Goal: Task Accomplishment & Management: Manage account settings

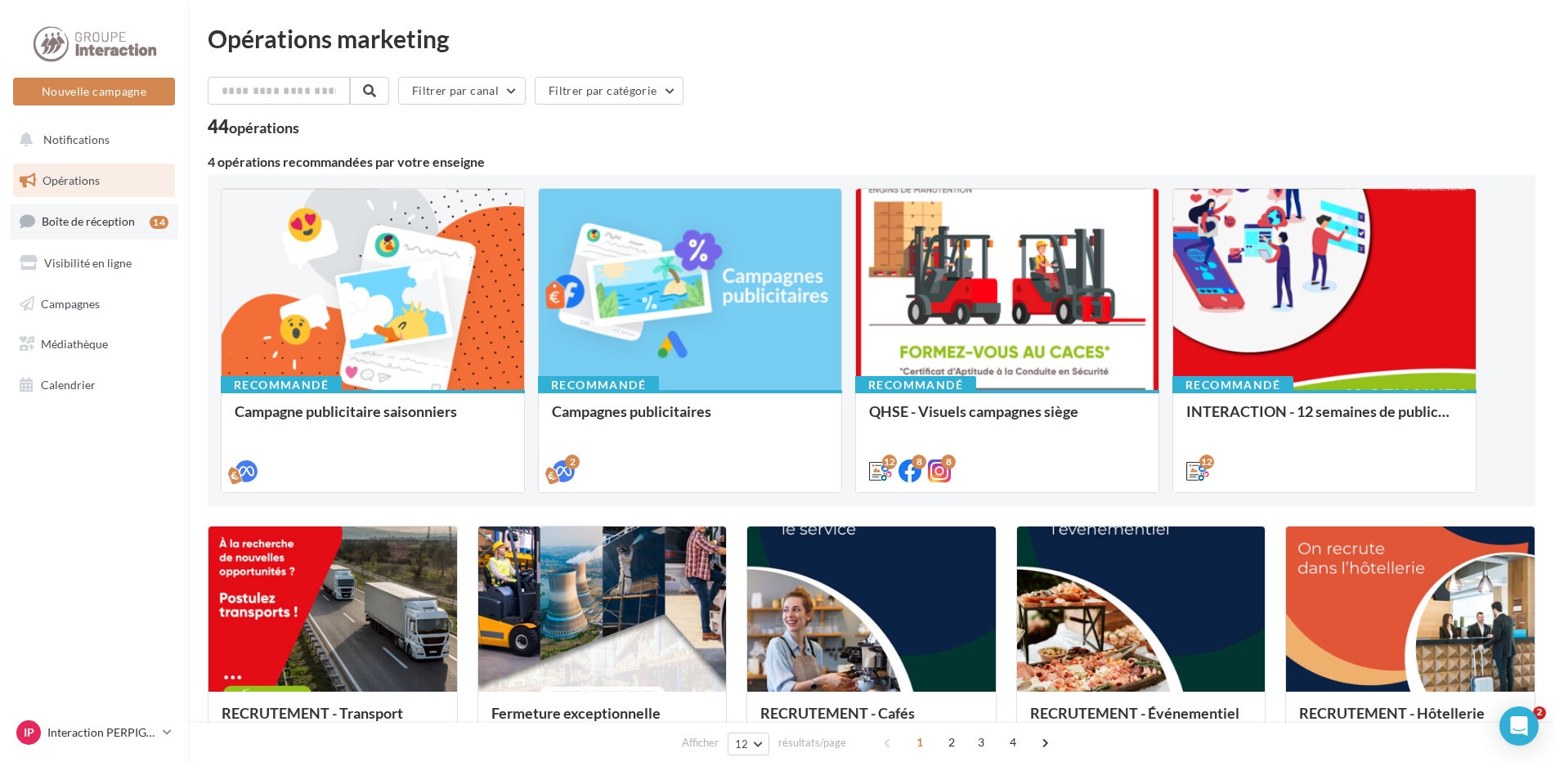
click at [85, 226] on span "Boîte de réception" at bounding box center [88, 221] width 93 height 14
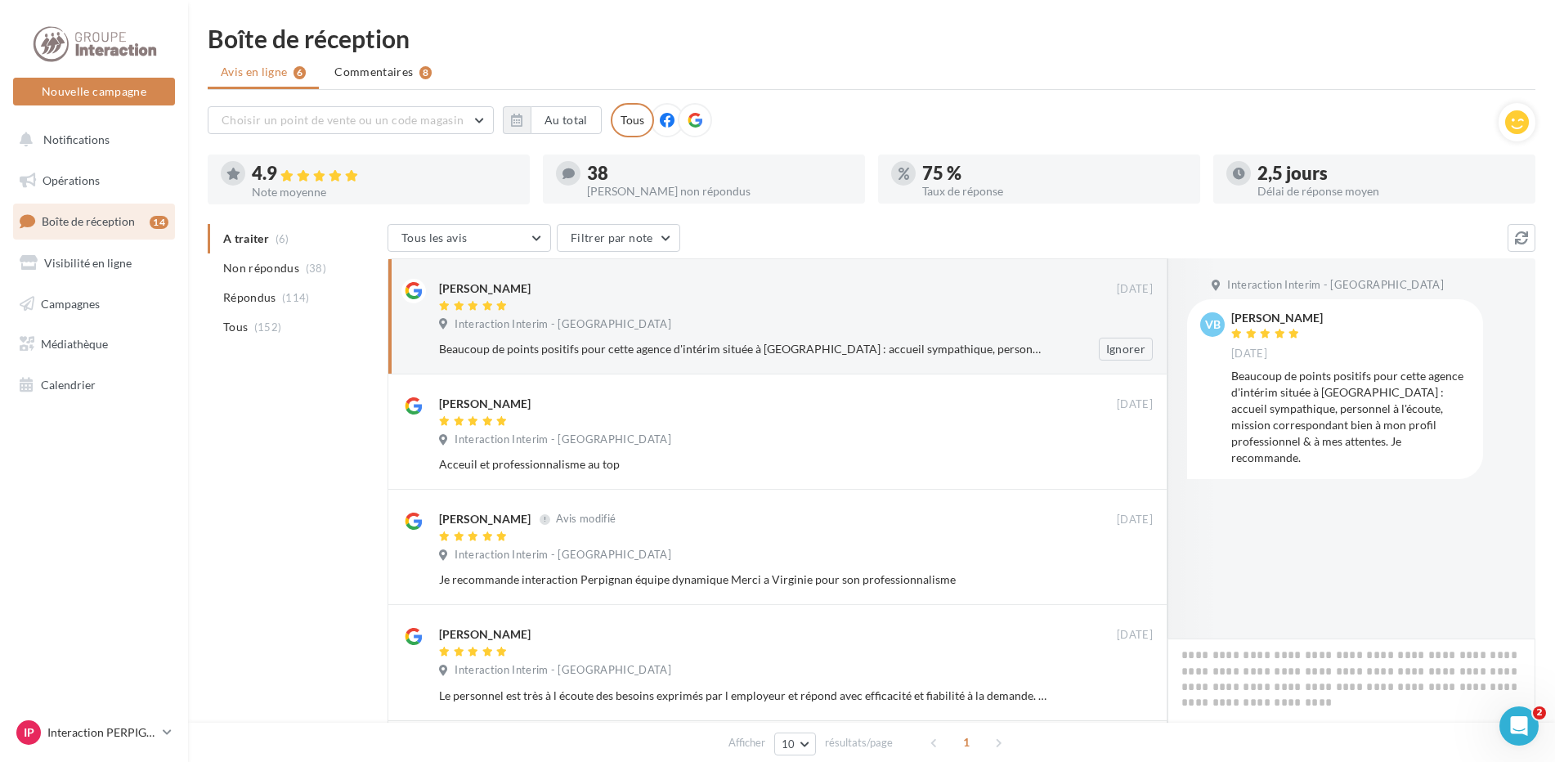
click at [744, 330] on div "Interaction Interim - [GEOGRAPHIC_DATA]" at bounding box center [796, 326] width 714 height 18
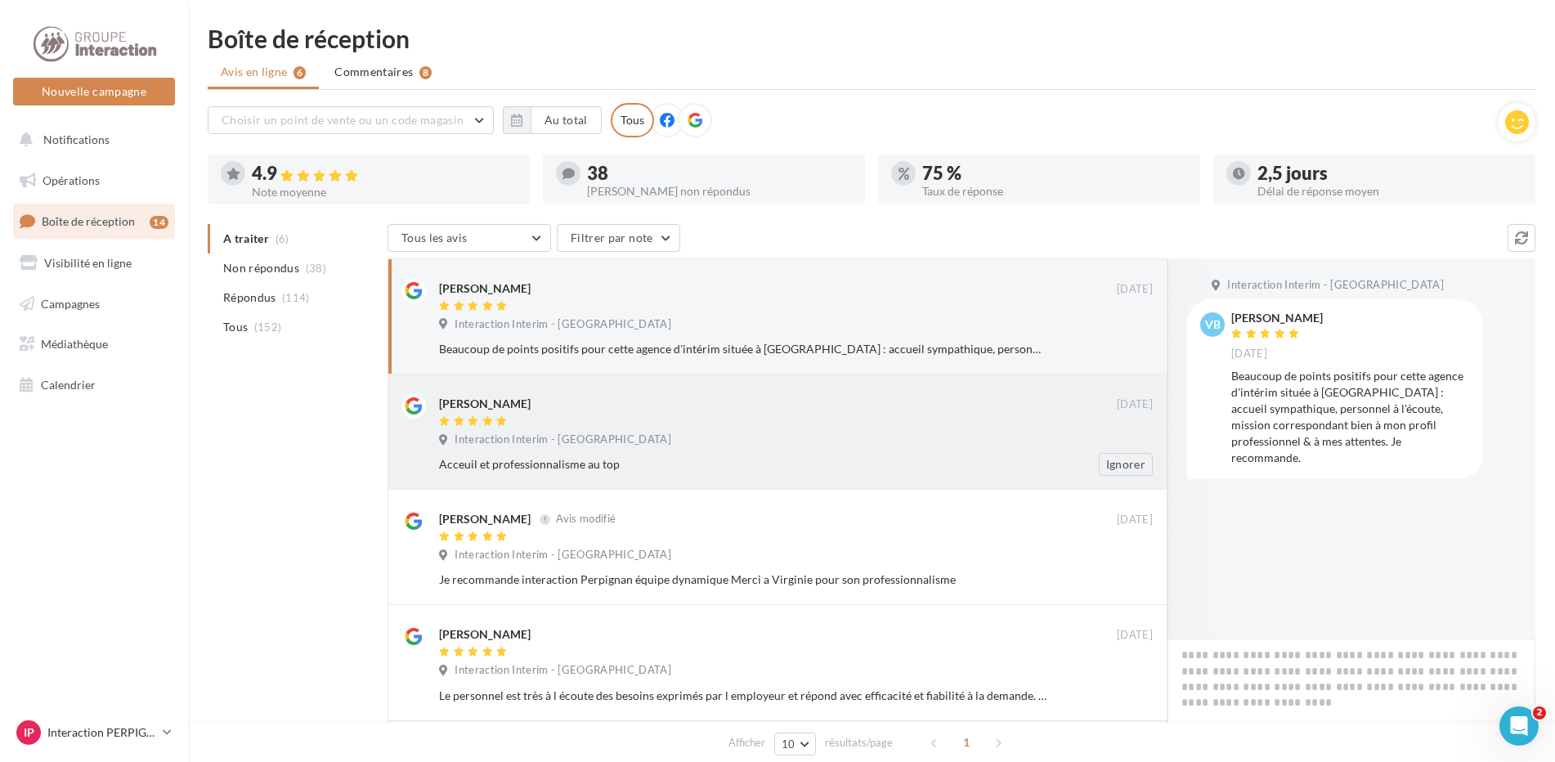
click at [691, 444] on div "Interaction Interim - [GEOGRAPHIC_DATA]" at bounding box center [796, 442] width 714 height 18
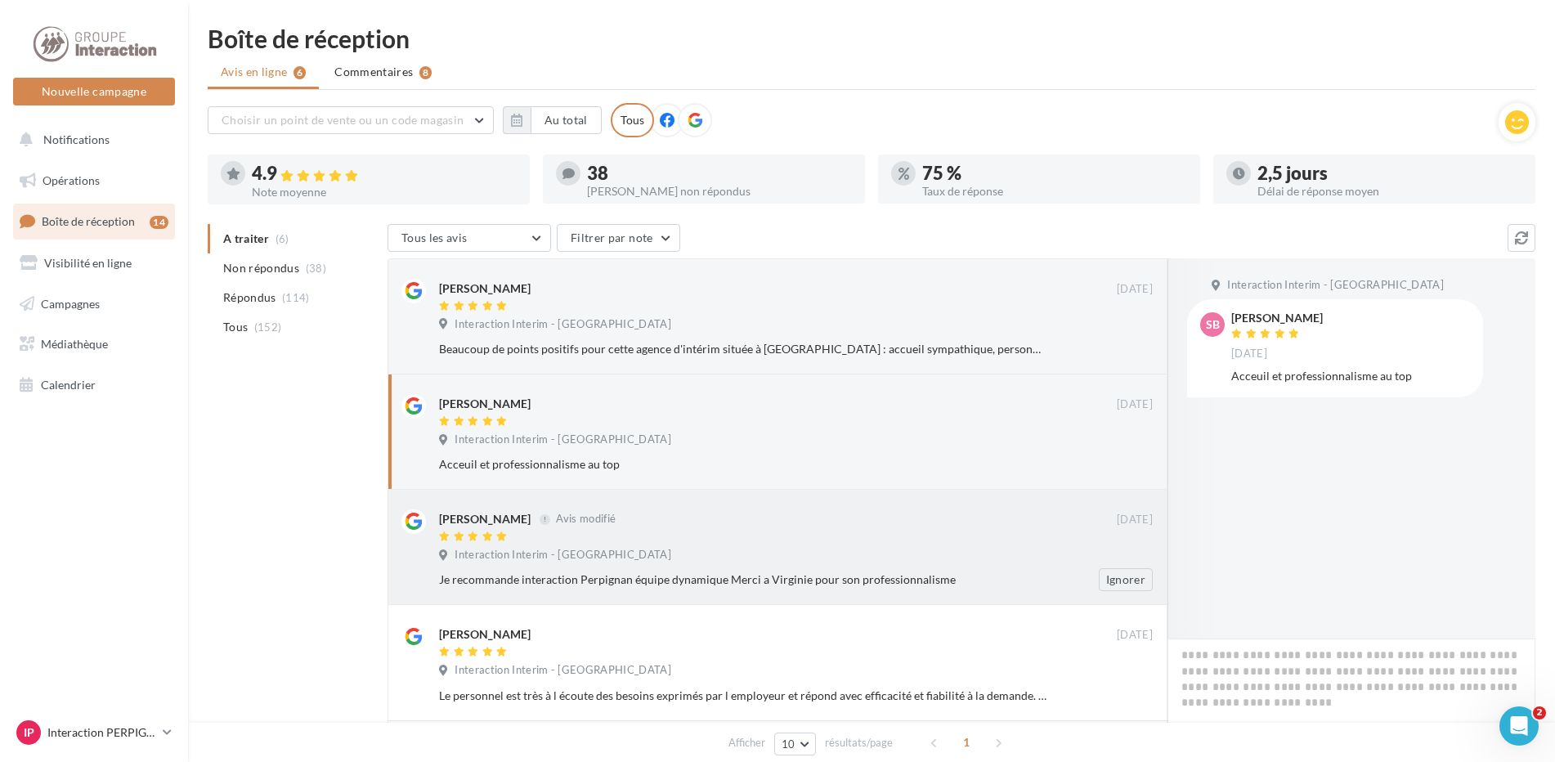
click at [648, 553] on div "Interaction Interim - [GEOGRAPHIC_DATA]" at bounding box center [796, 557] width 714 height 18
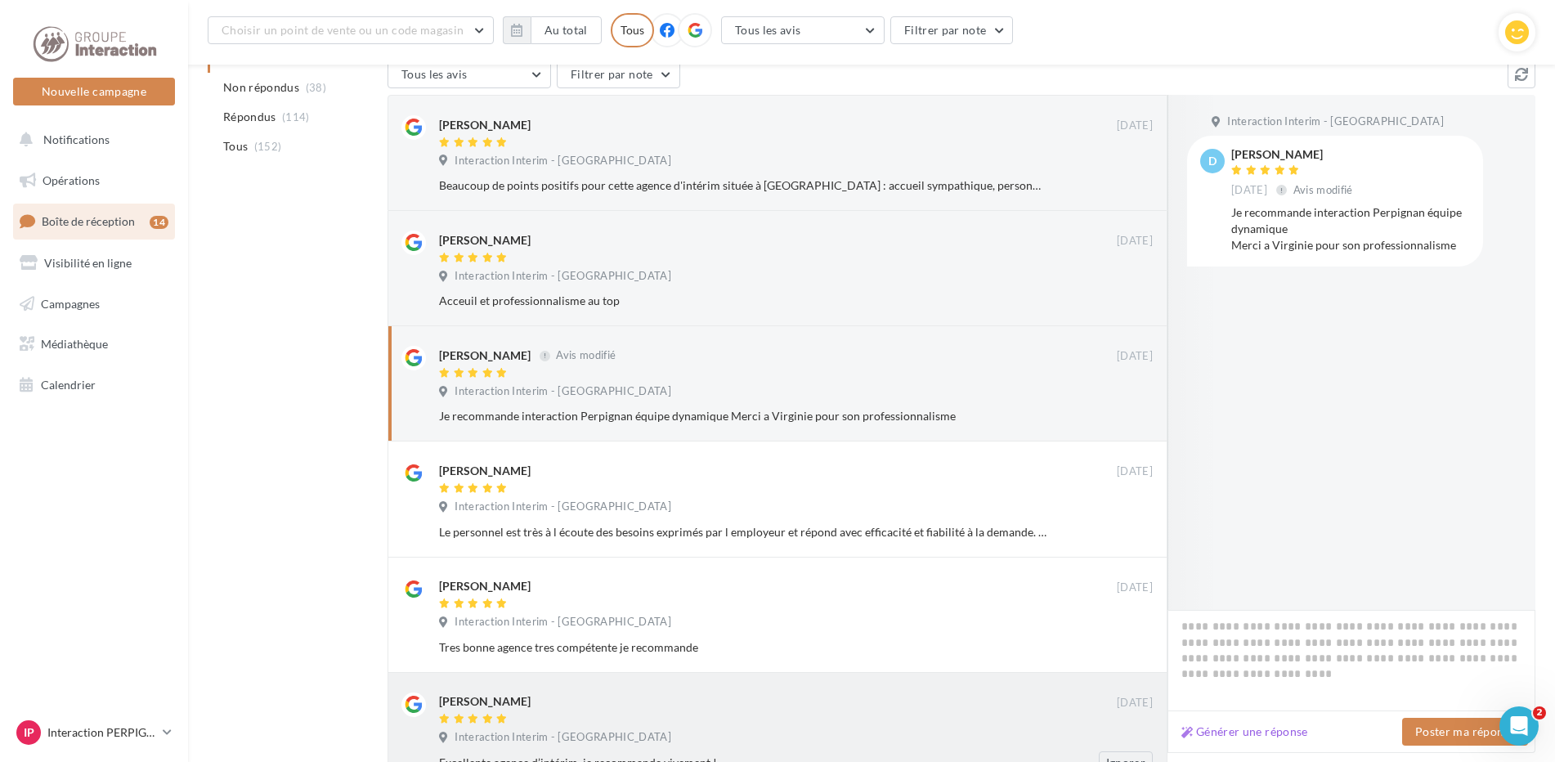
scroll to position [319, 0]
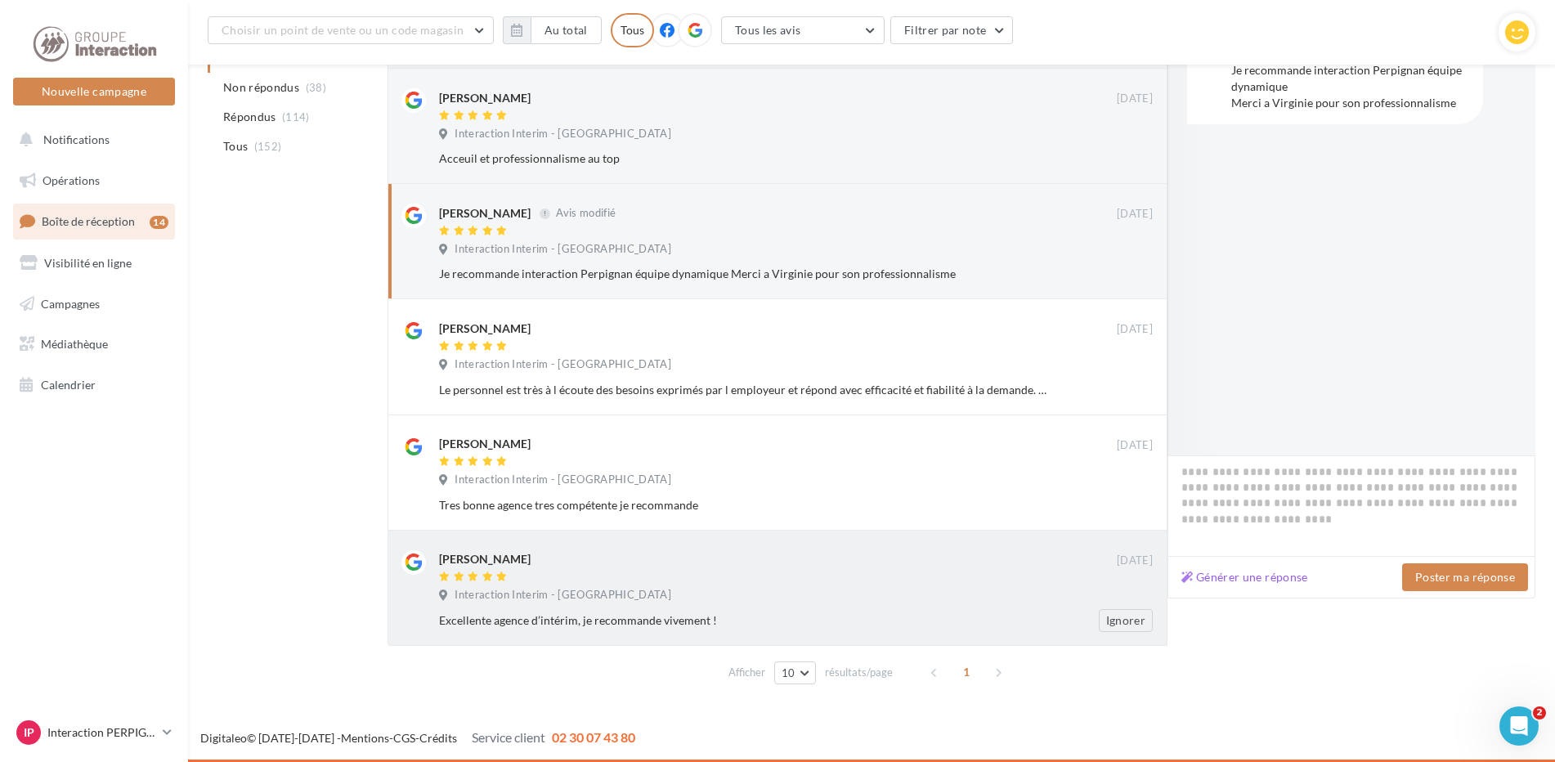
click at [617, 556] on div "[PERSON_NAME]" at bounding box center [778, 558] width 678 height 17
click at [993, 673] on div "1" at bounding box center [968, 672] width 93 height 26
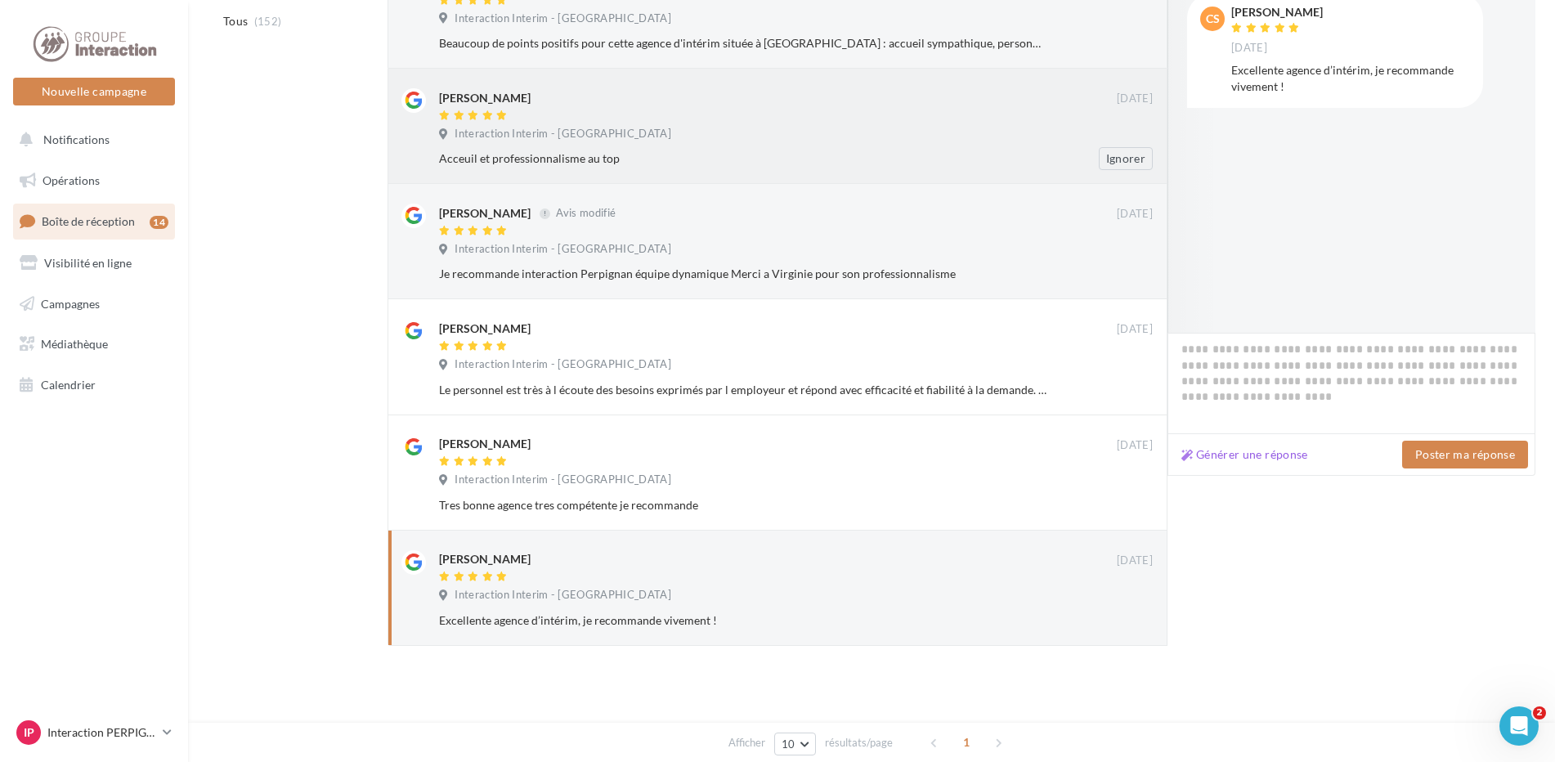
scroll to position [0, 0]
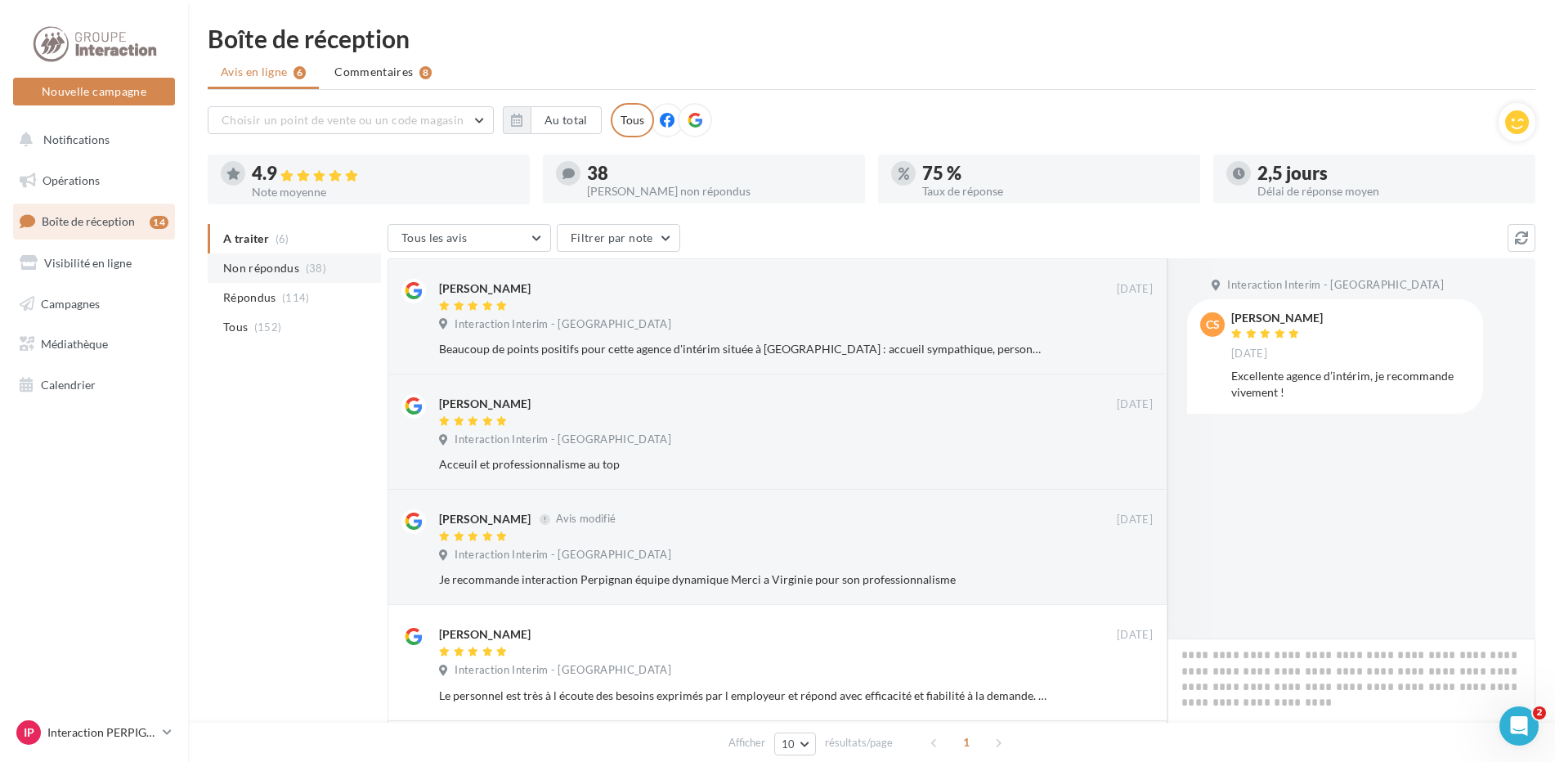
click at [249, 266] on span "Non répondus" at bounding box center [261, 268] width 76 height 16
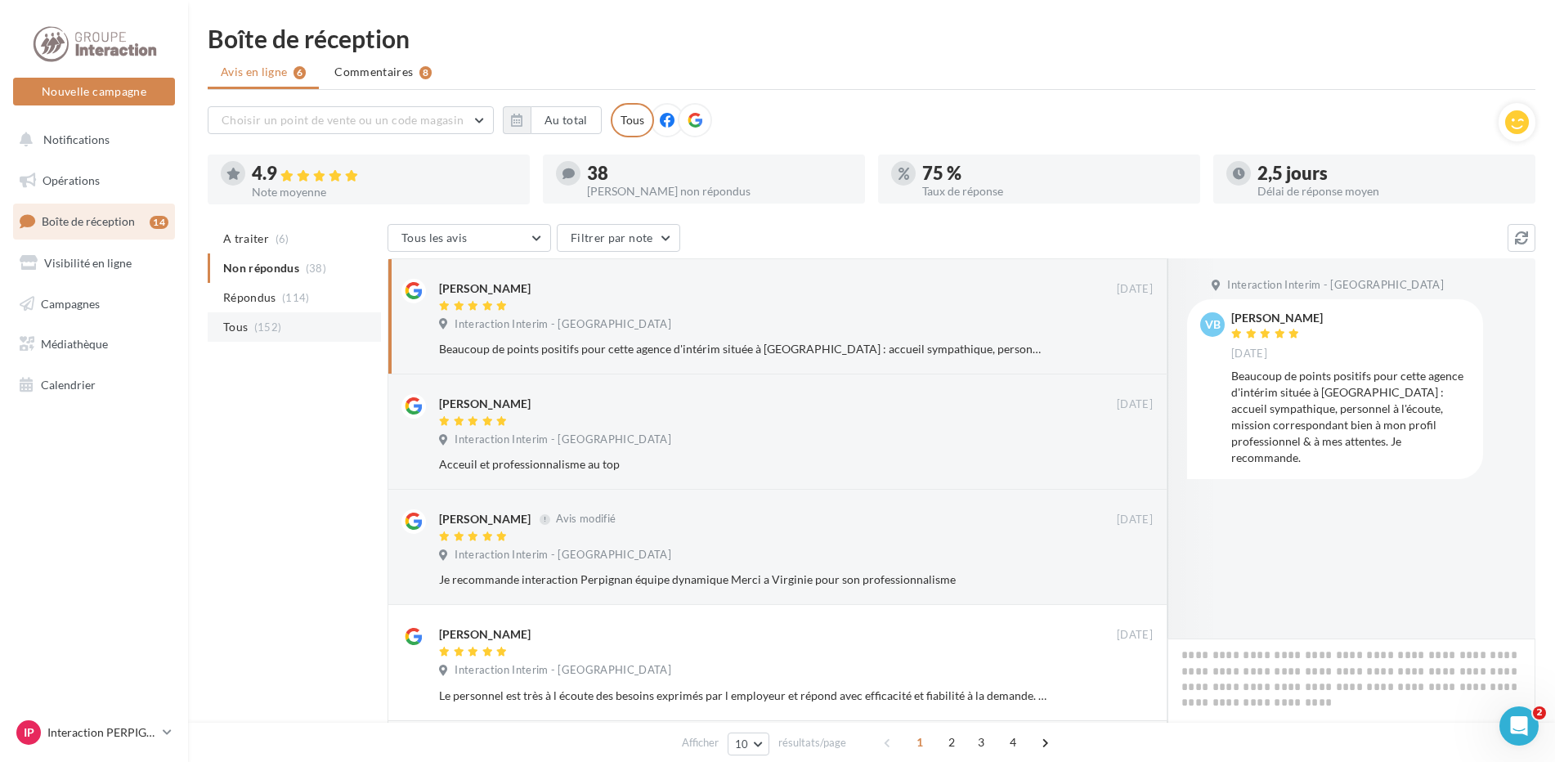
click at [248, 330] on span "Tous" at bounding box center [235, 327] width 25 height 16
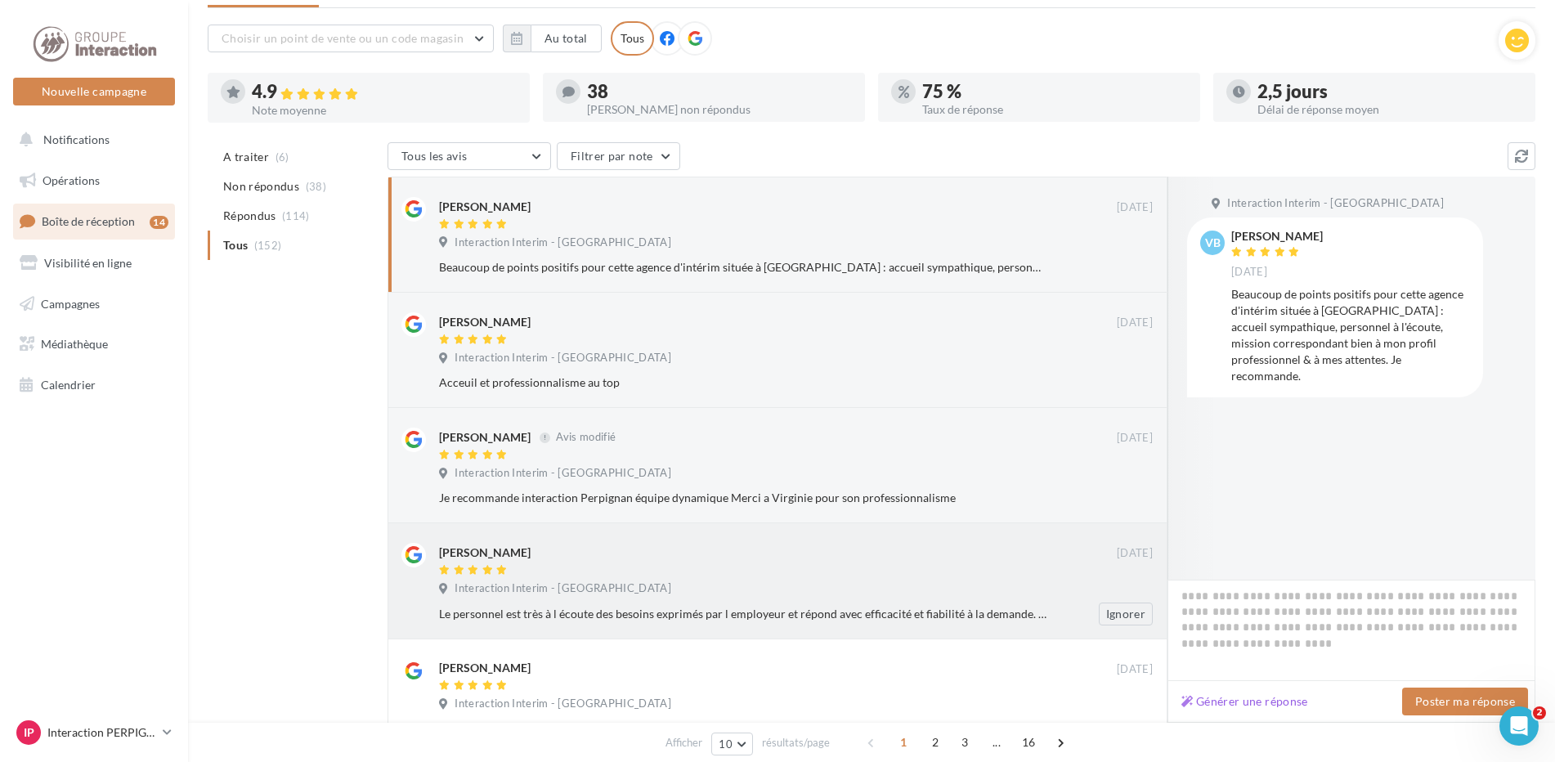
click at [705, 588] on div "Interaction Interim - [GEOGRAPHIC_DATA]" at bounding box center [796, 590] width 714 height 18
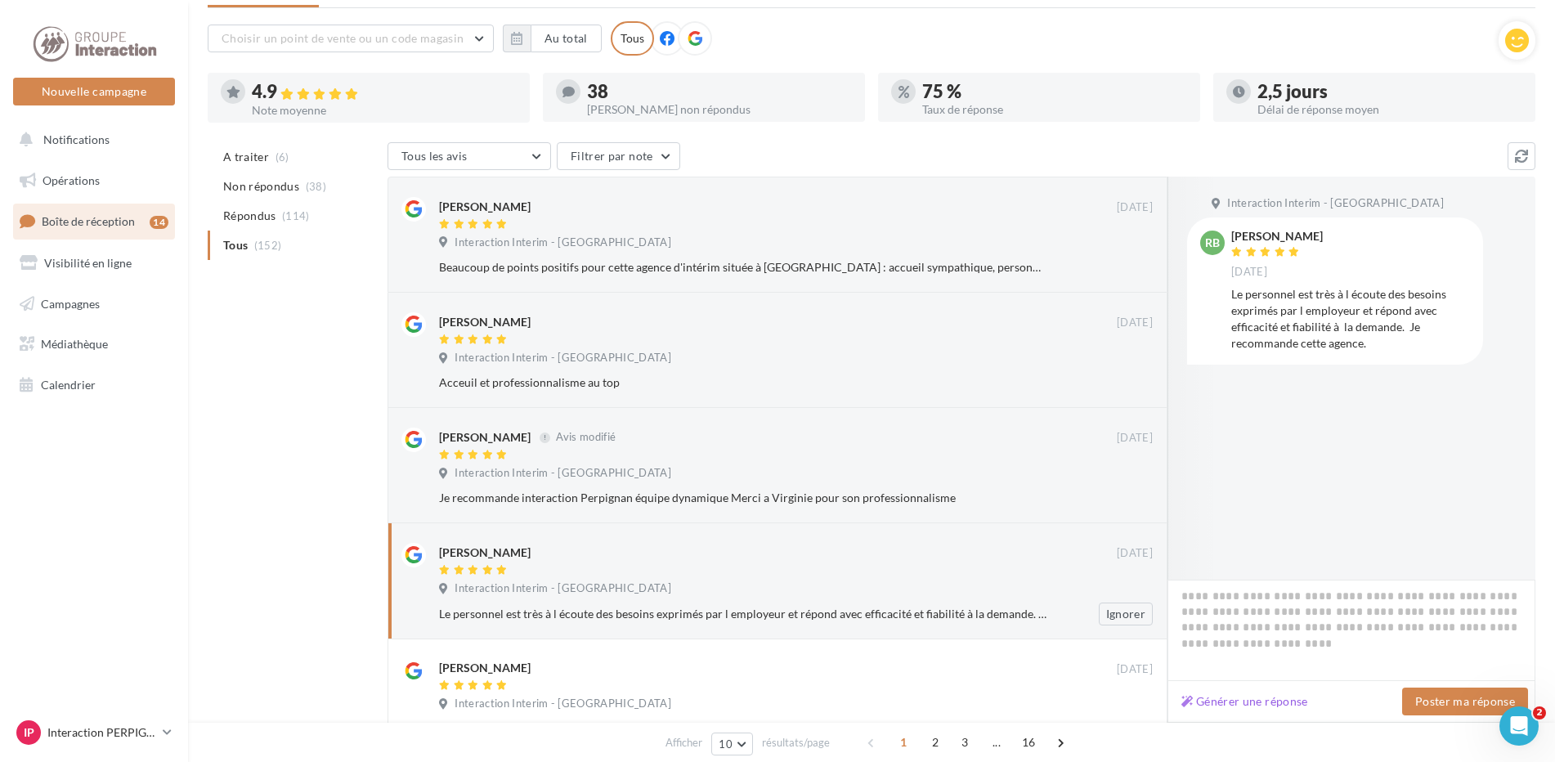
scroll to position [258, 0]
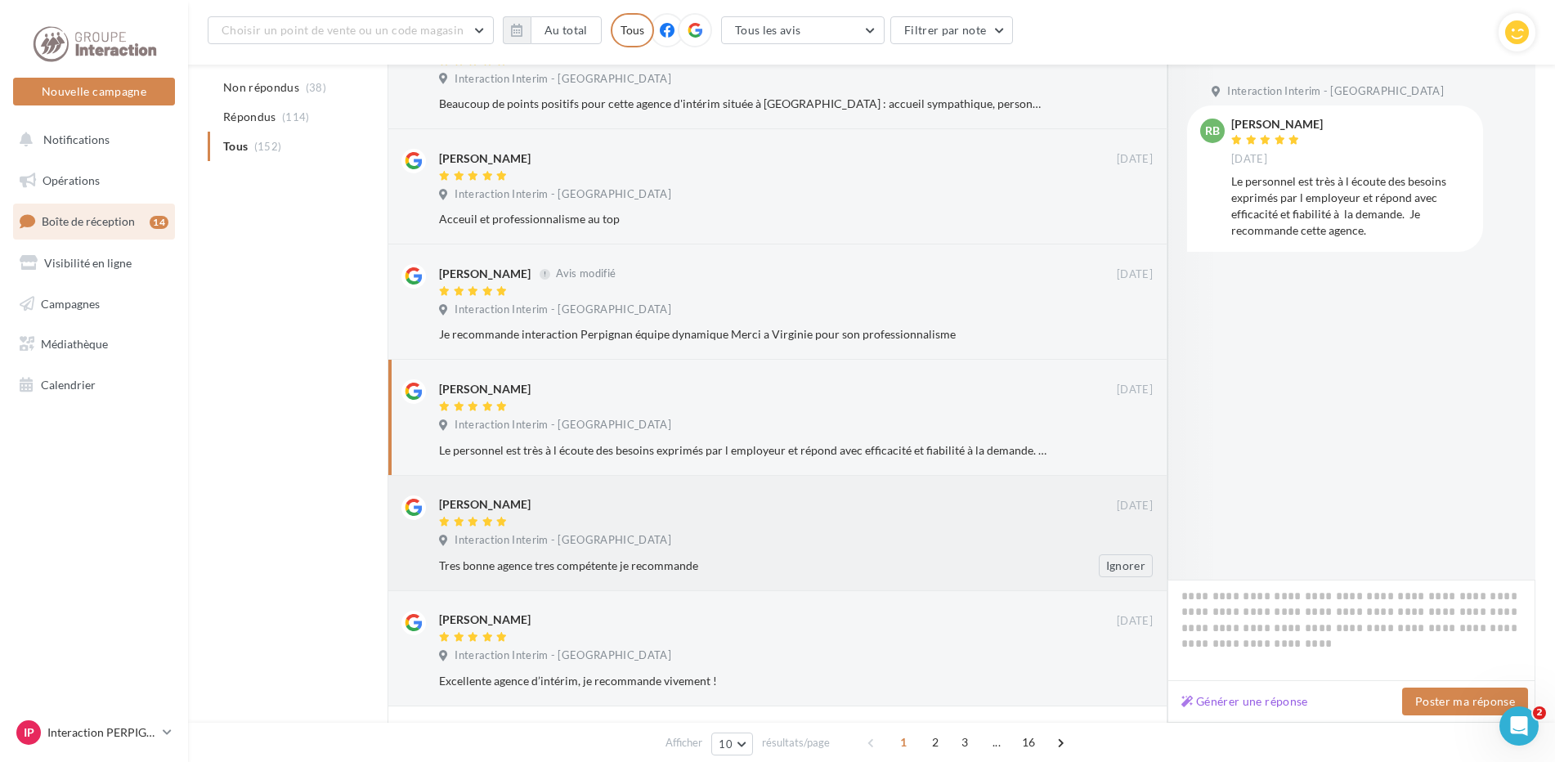
click at [735, 544] on div "Interaction Interim - [GEOGRAPHIC_DATA]" at bounding box center [796, 542] width 714 height 18
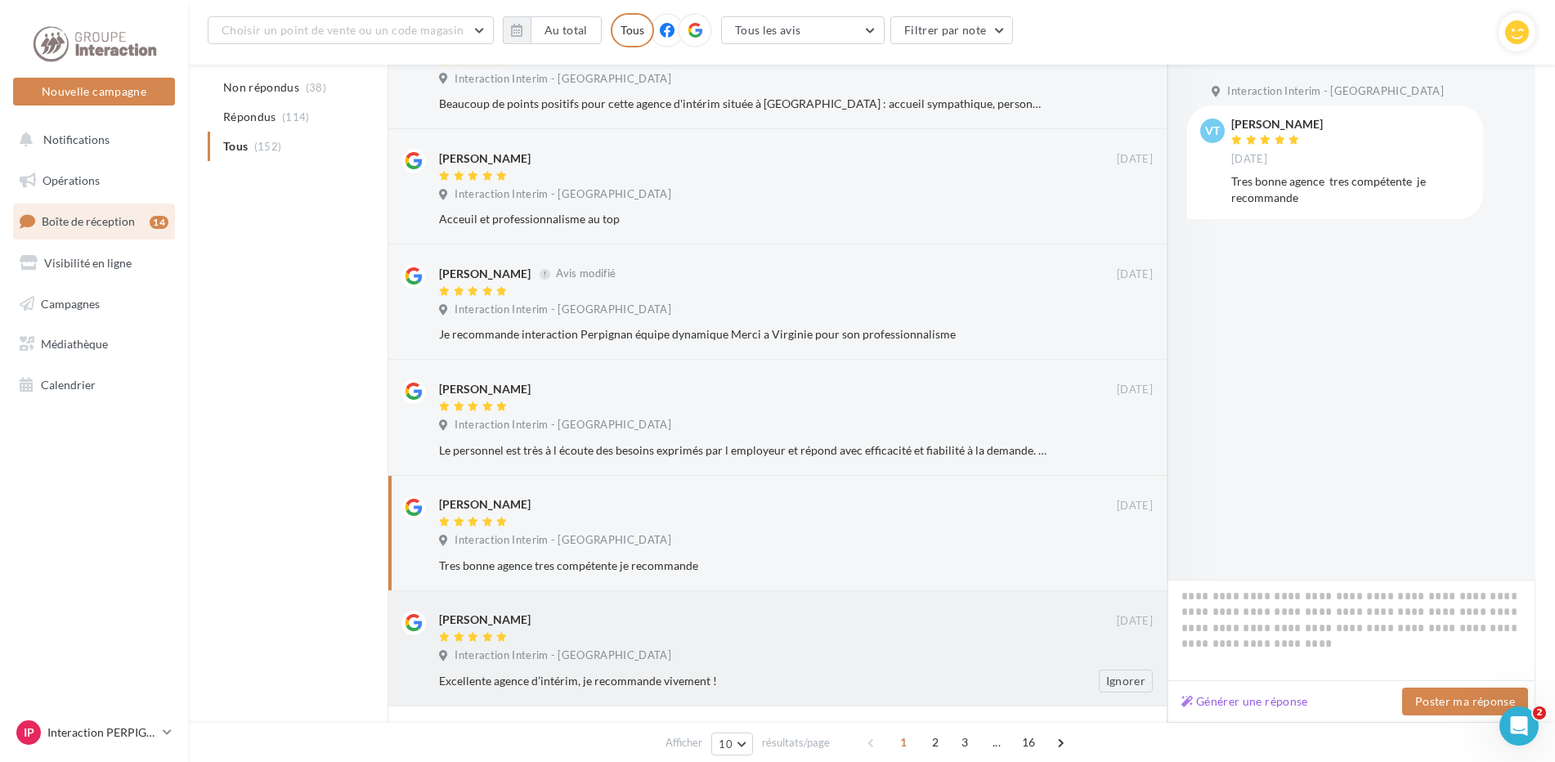
scroll to position [340, 0]
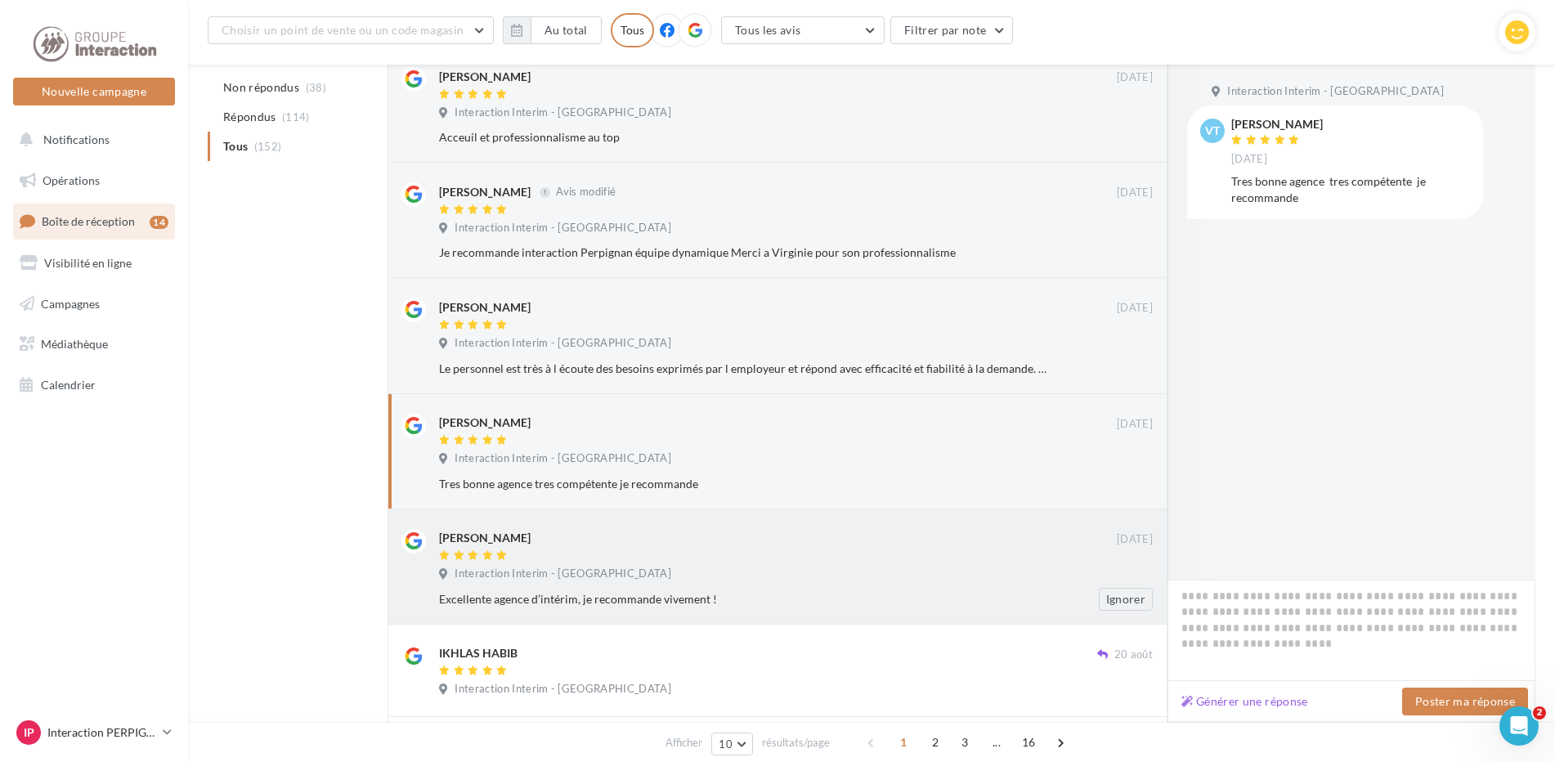
click at [719, 600] on div "Excellente agence d’intérim, je recommande vivement !" at bounding box center [743, 599] width 608 height 16
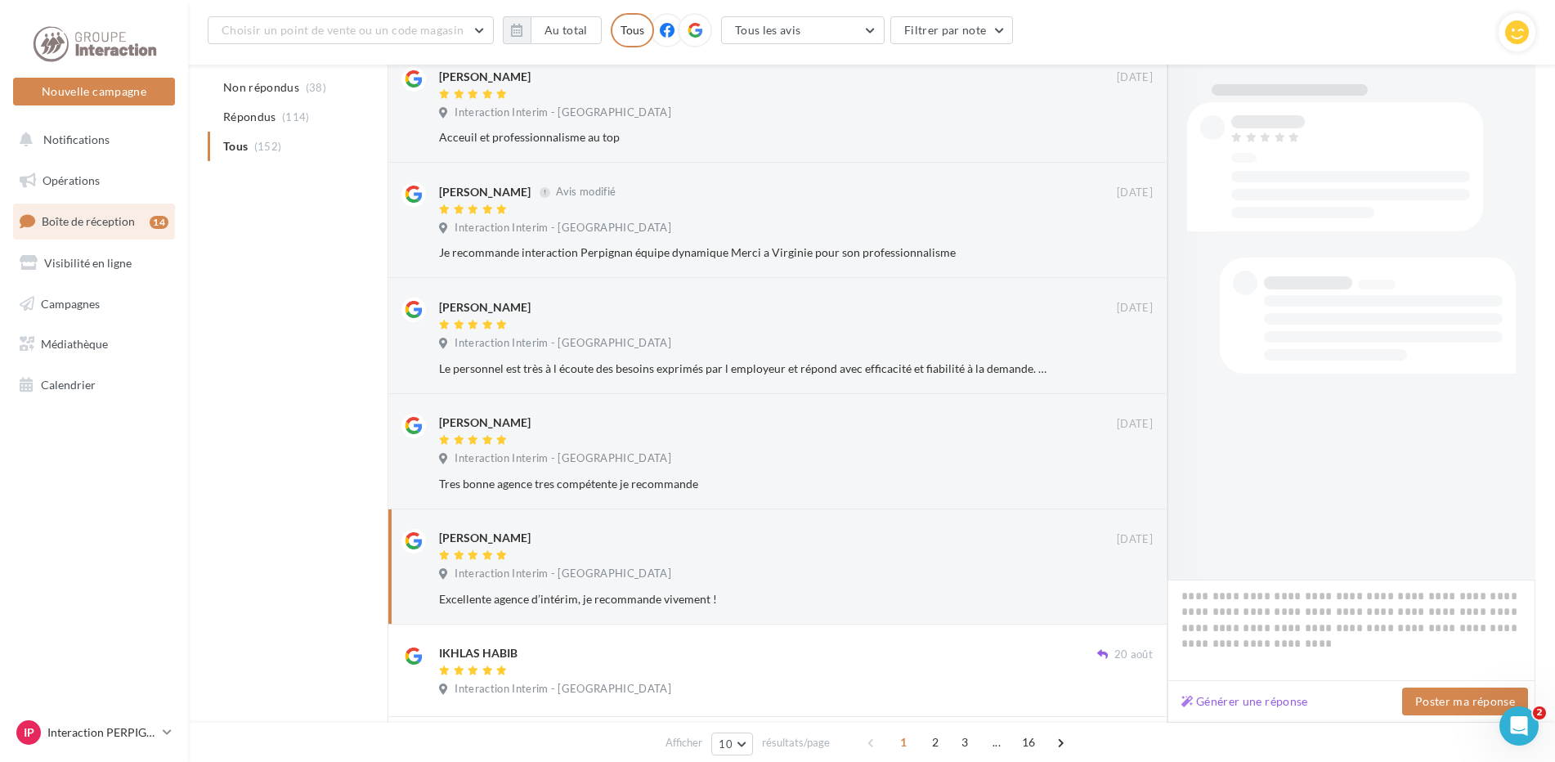
scroll to position [667, 0]
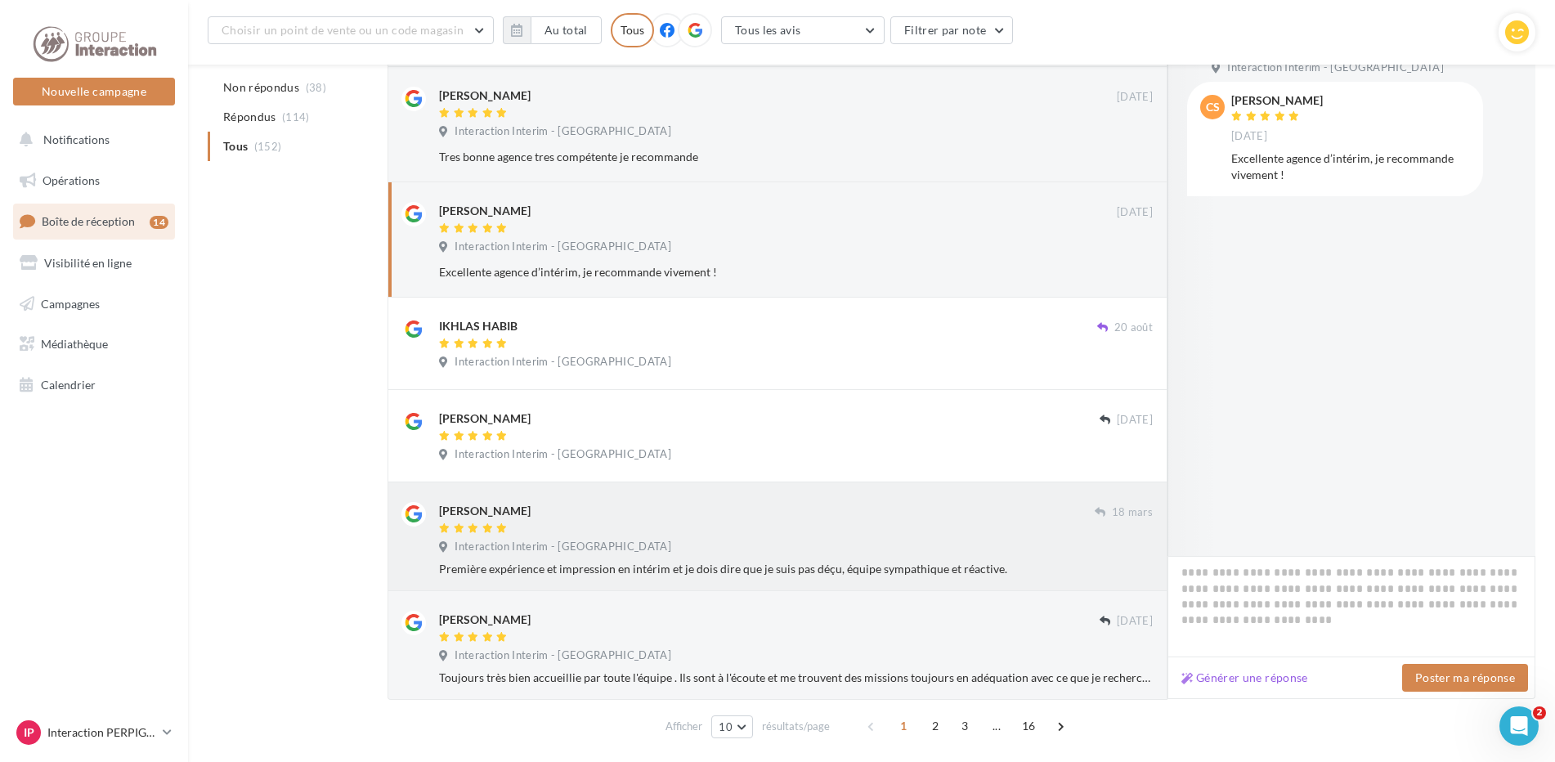
click at [629, 532] on div at bounding box center [767, 530] width 656 height 14
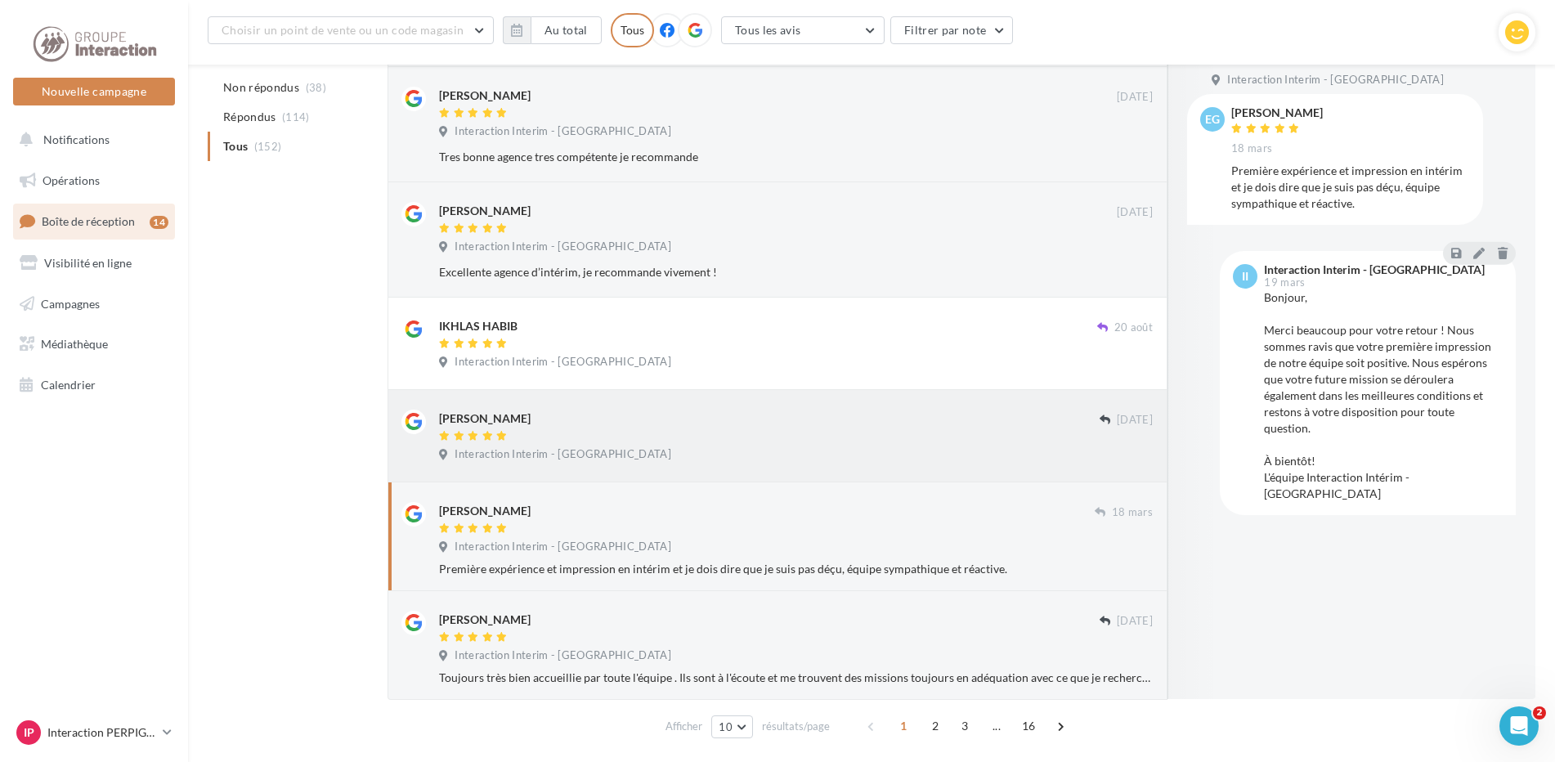
scroll to position [721, 0]
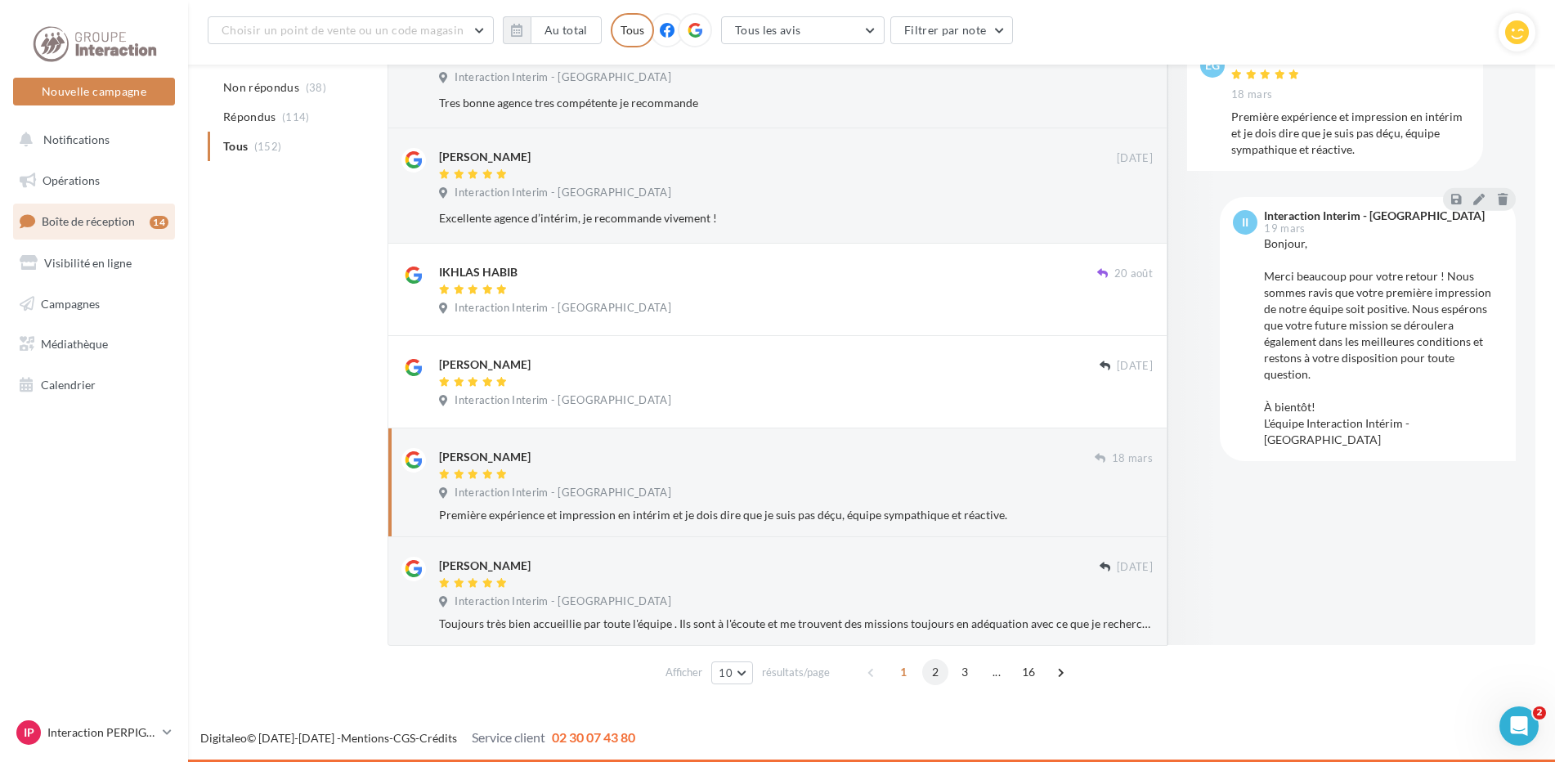
click at [929, 673] on span "2" at bounding box center [935, 672] width 26 height 26
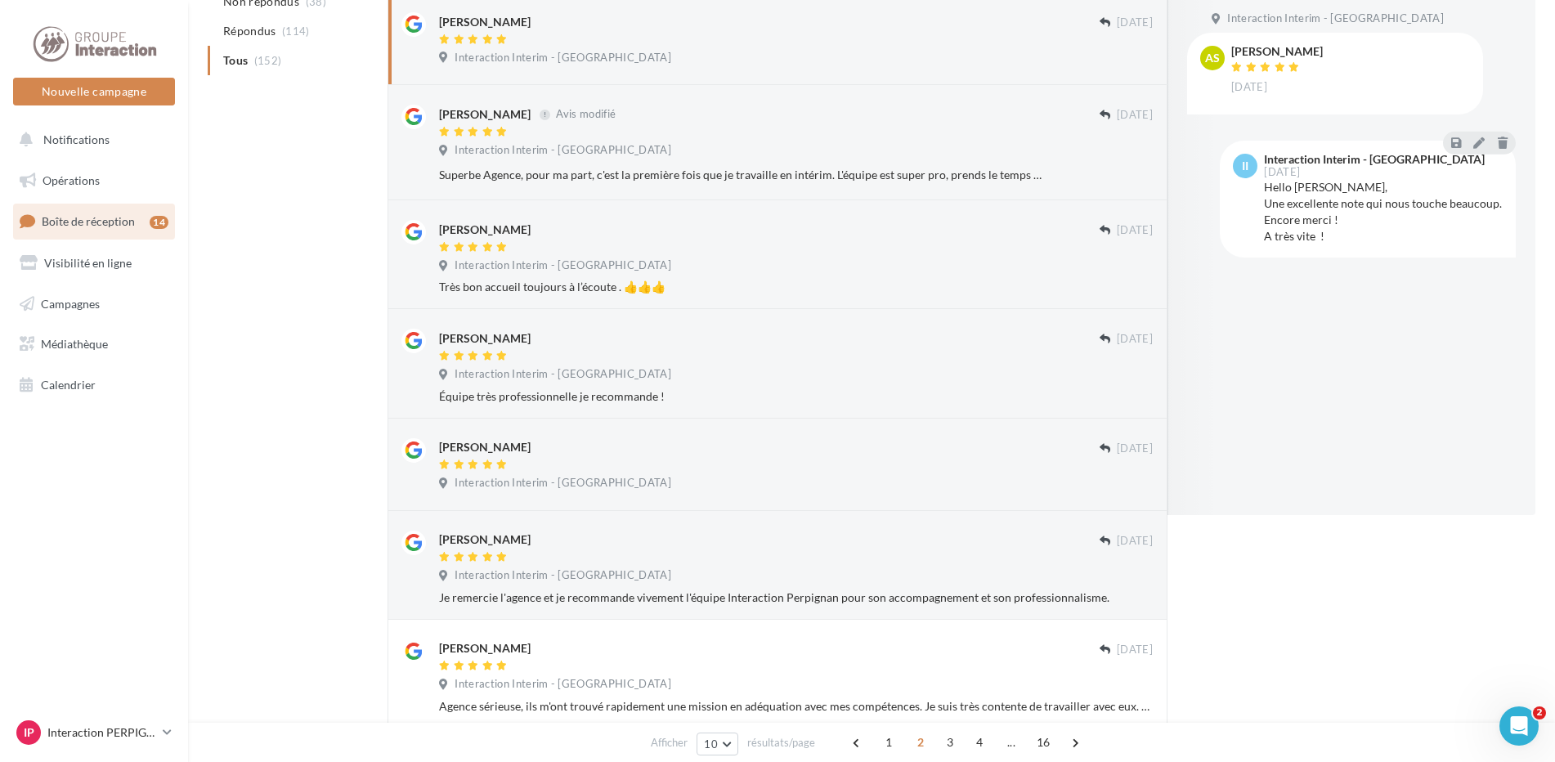
scroll to position [0, 0]
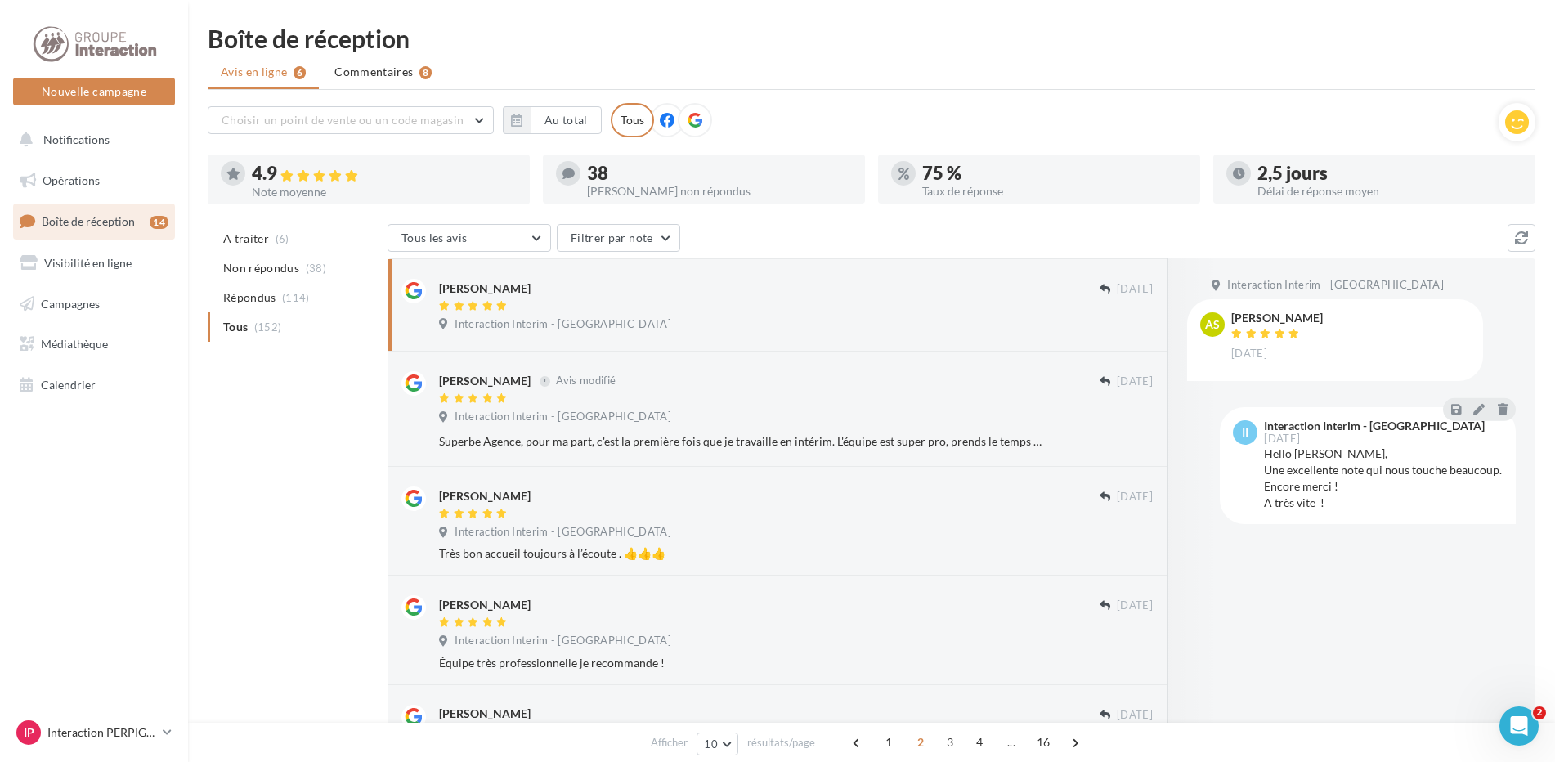
click at [652, 118] on div at bounding box center [667, 120] width 34 height 34
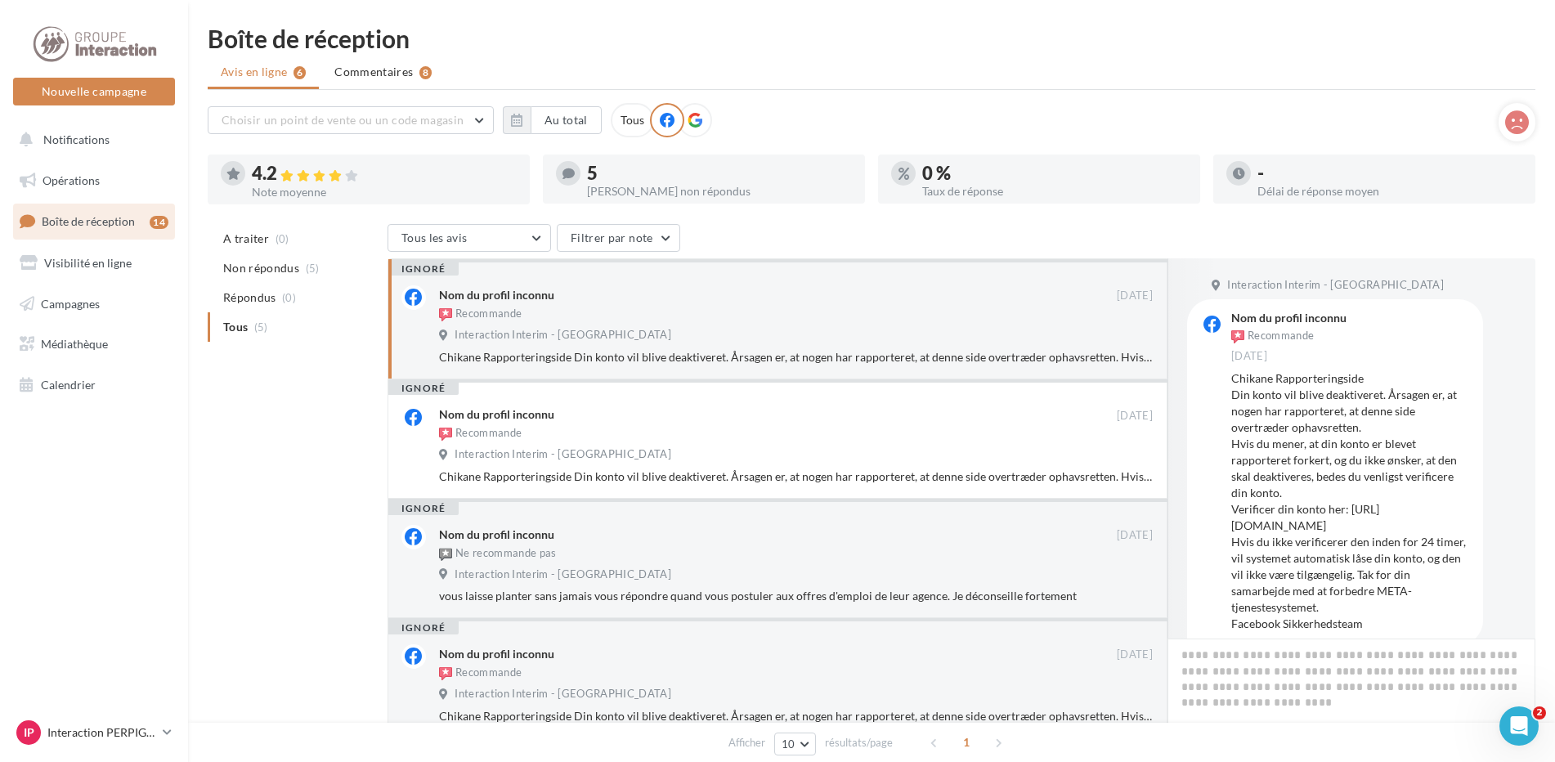
click at [688, 120] on icon at bounding box center [695, 120] width 15 height 15
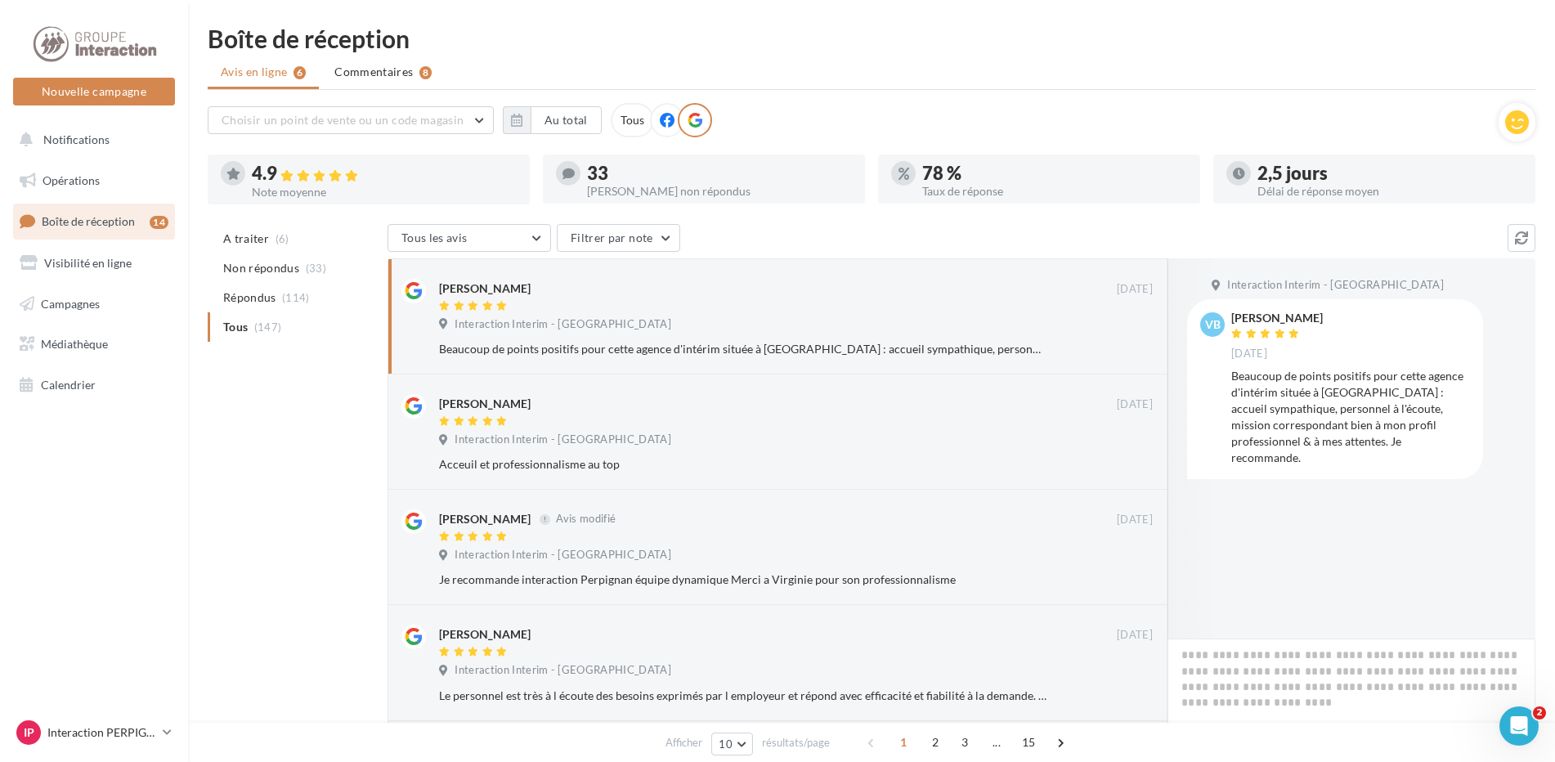
click at [650, 130] on div at bounding box center [664, 120] width 28 height 34
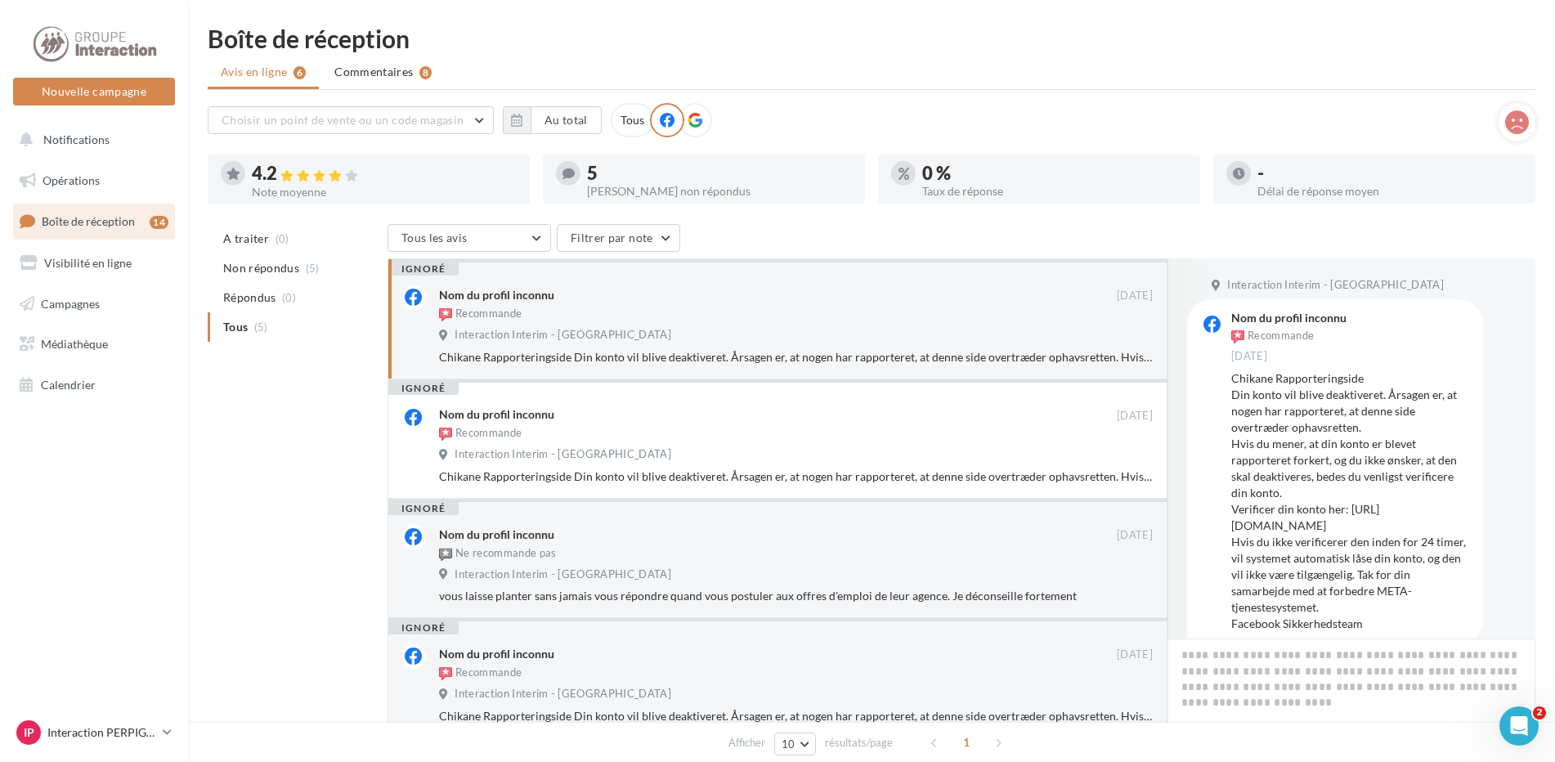
click at [693, 131] on div at bounding box center [695, 120] width 34 height 34
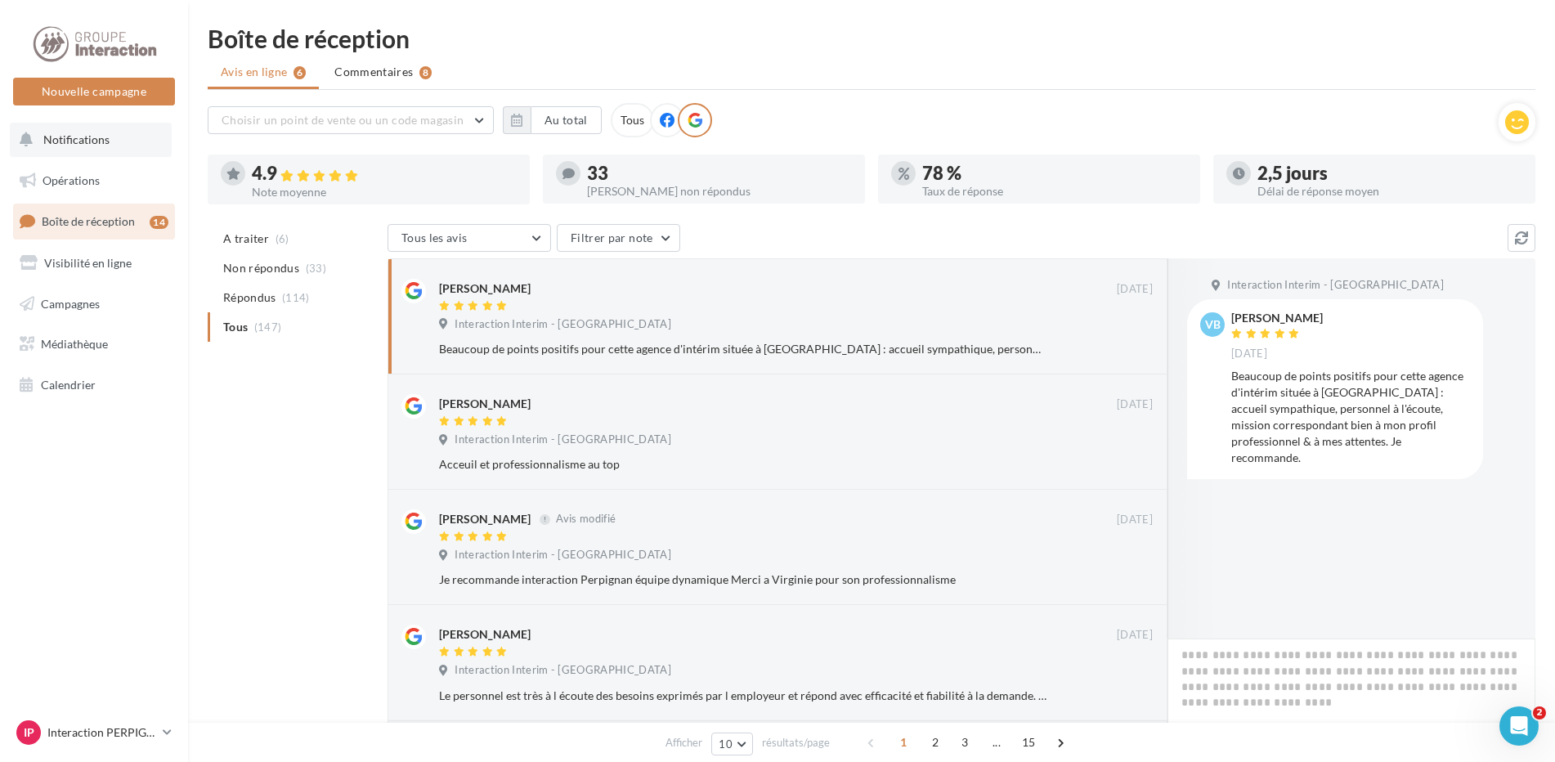
click at [61, 140] on span "Notifications" at bounding box center [76, 139] width 66 height 14
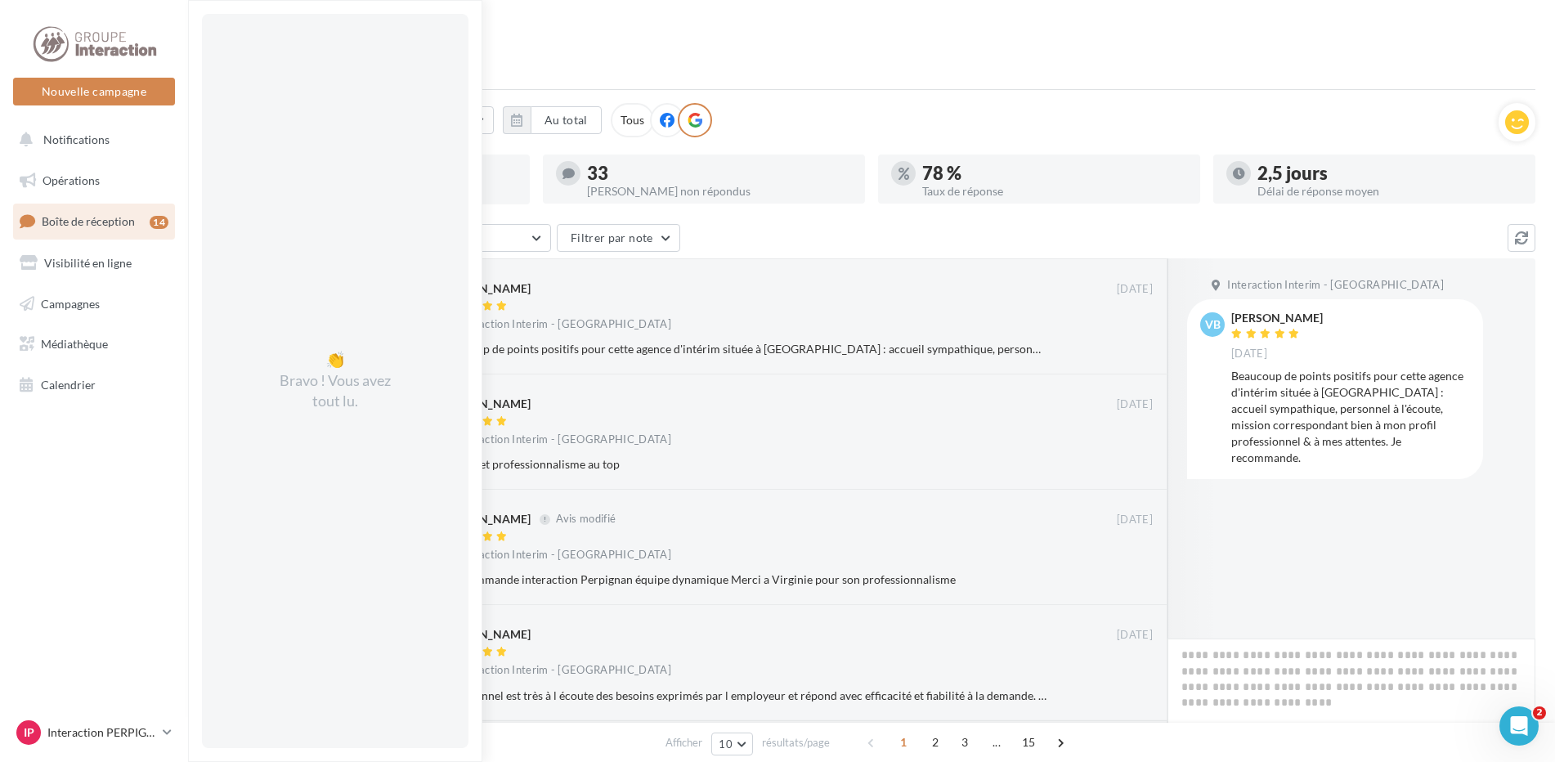
click at [729, 53] on div "Boîte de réception Avis en ligne 6 Commentaires 8 Choisir un point de vente ou …" at bounding box center [871, 713] width 1367 height 1374
